Goal: Find specific page/section: Find specific page/section

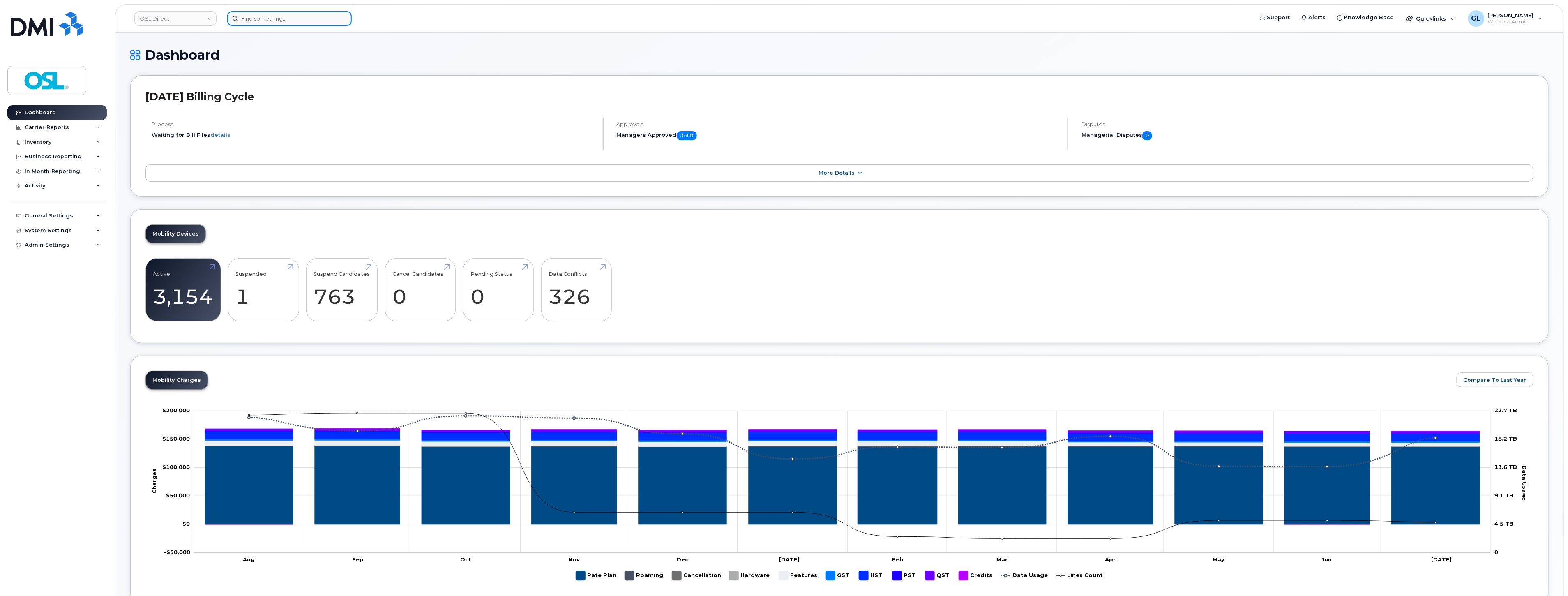
click at [250, 24] on input at bounding box center [290, 18] width 125 height 15
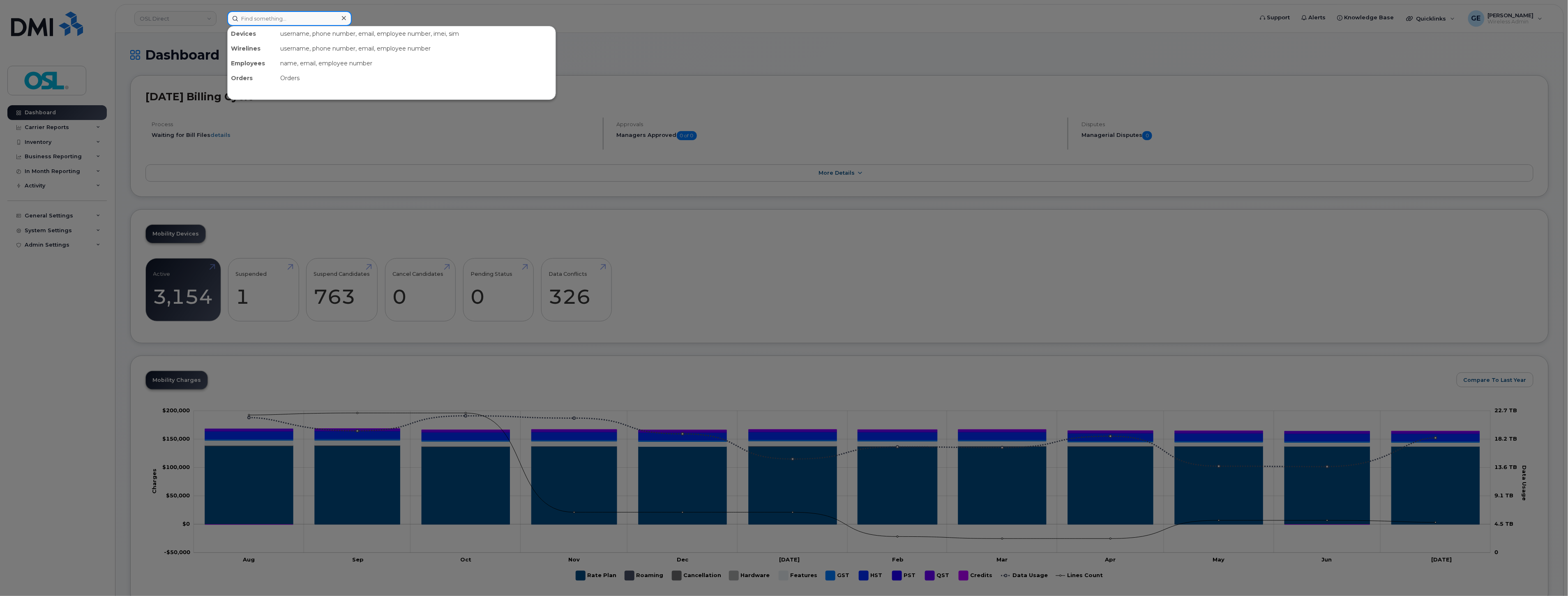
paste input "5147024976"
type input "5147024976"
drag, startPoint x: 282, startPoint y: 50, endPoint x: 337, endPoint y: 42, distance: 55.6
click at [282, 50] on div "Ilyas Farah" at bounding box center [272, 51] width 80 height 8
